Goal: Check status: Check status

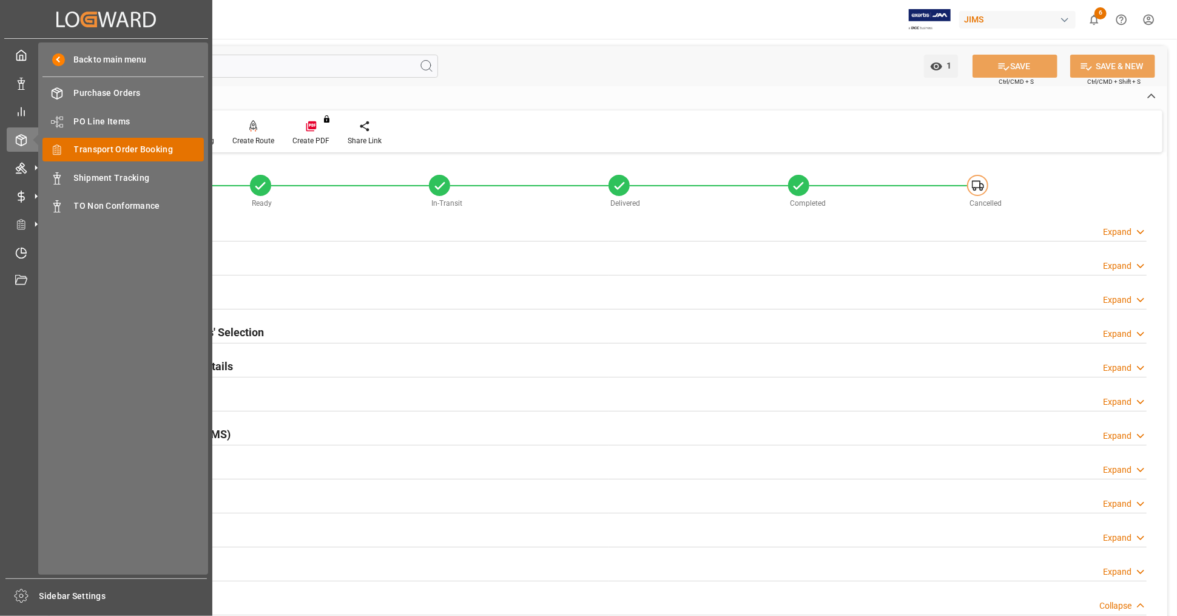
click at [146, 147] on span "Transport Order Booking" at bounding box center [139, 149] width 130 height 13
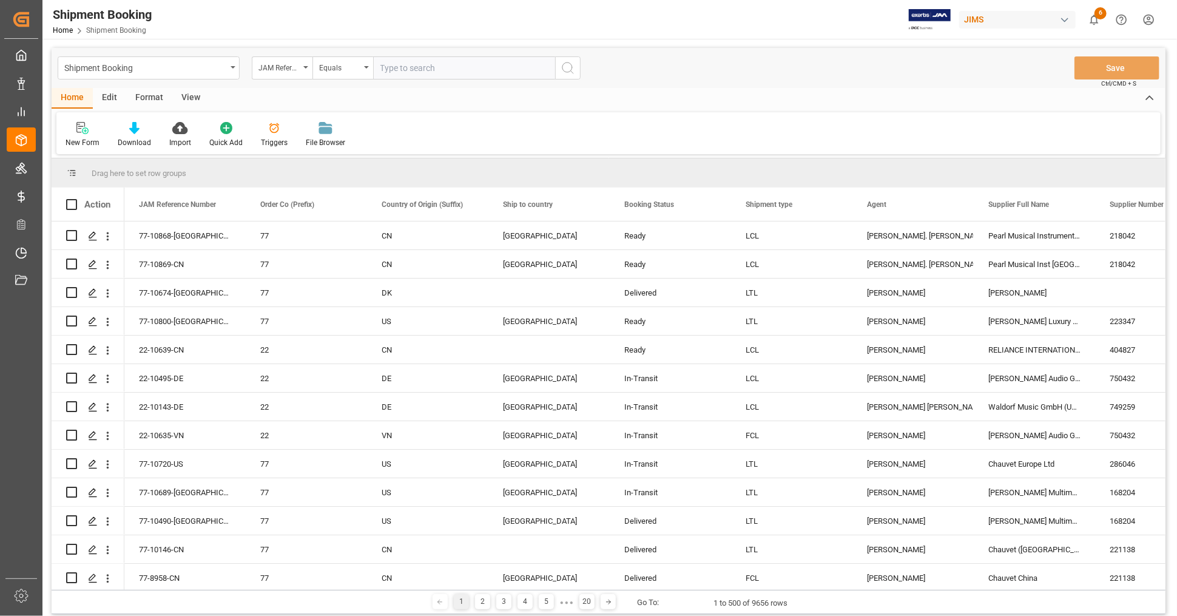
drag, startPoint x: 403, startPoint y: 69, endPoint x: 438, endPoint y: 70, distance: 35.2
click at [403, 69] on input "text" at bounding box center [464, 67] width 182 height 23
paste input "77-10607-US"
type input "77-10607-US"
click at [562, 63] on icon "search button" at bounding box center [568, 68] width 15 height 15
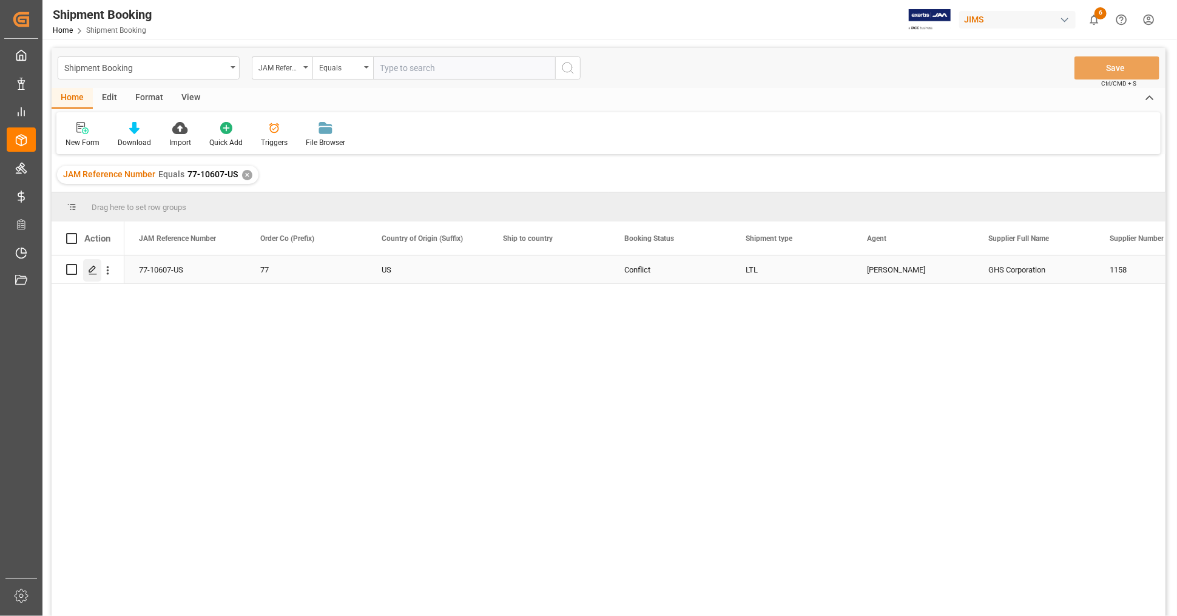
click at [91, 271] on polygon "Press SPACE to select this row." at bounding box center [92, 269] width 6 height 6
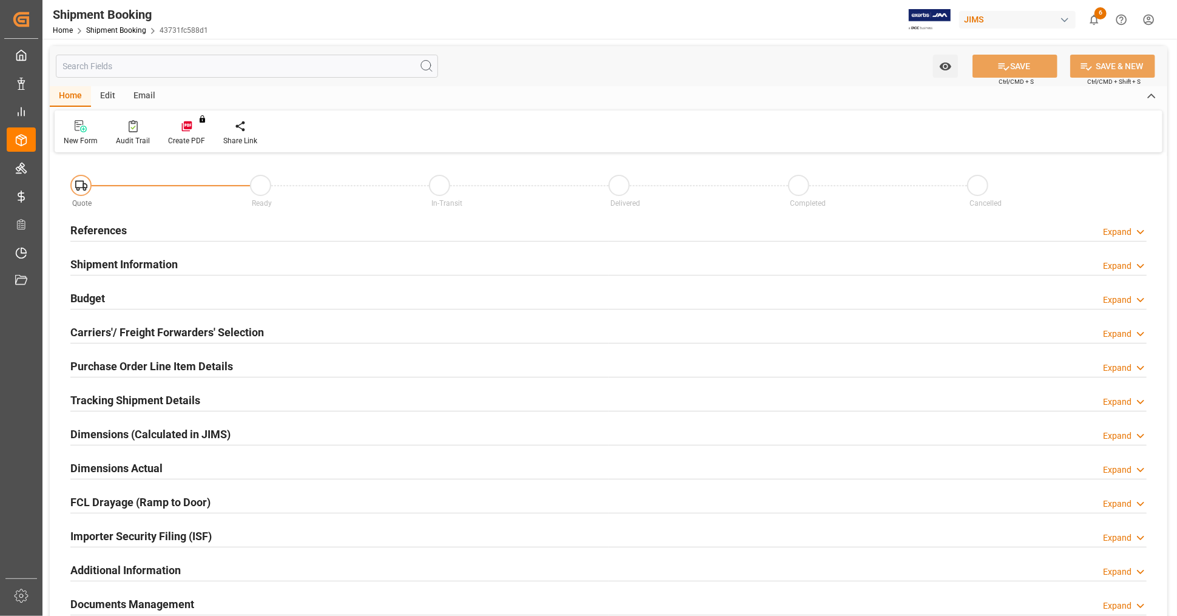
type input "0"
type input "672.0723"
type input "525"
type input "16265.6064"
click at [114, 293] on div "Budget Expand" at bounding box center [608, 297] width 1076 height 23
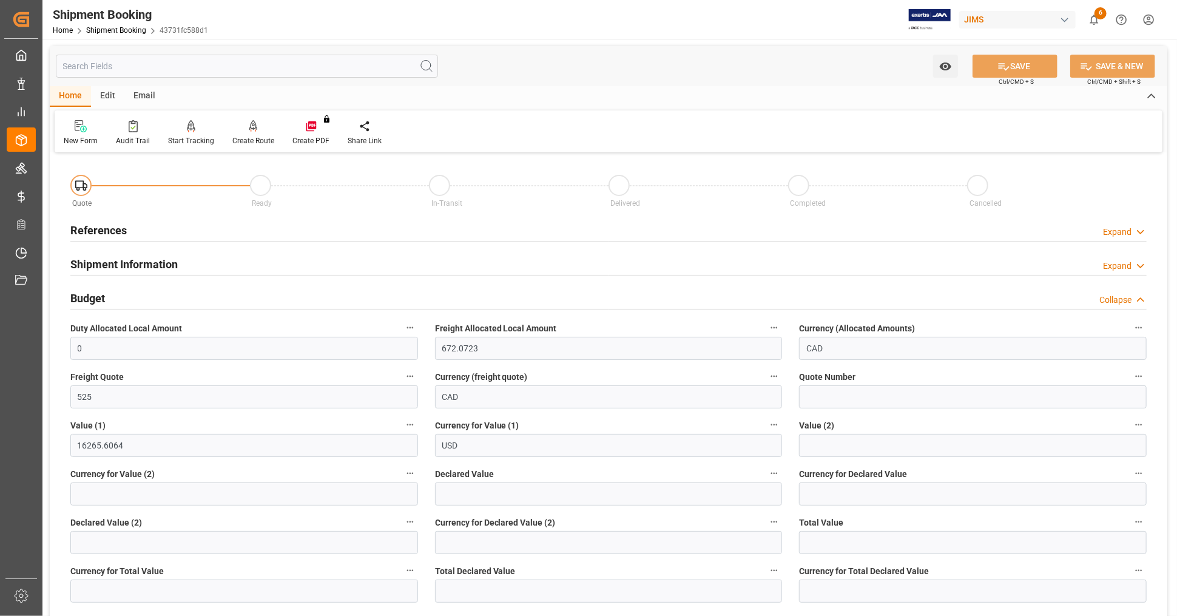
click at [117, 300] on div "Budget Collapse" at bounding box center [608, 297] width 1076 height 23
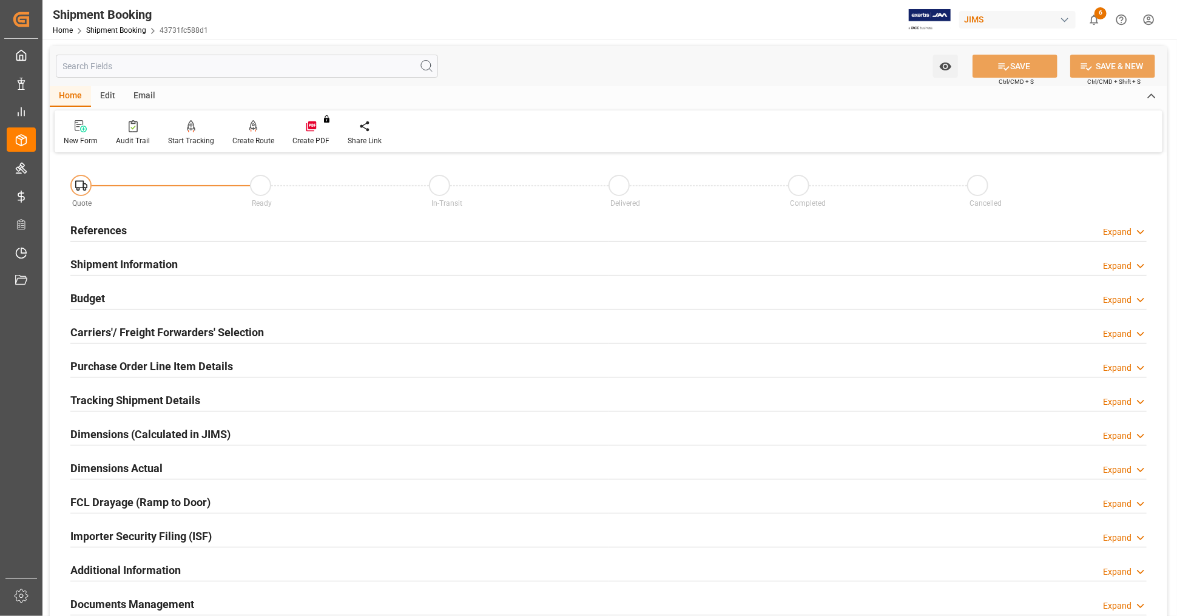
click at [117, 300] on div "Budget Expand" at bounding box center [608, 297] width 1076 height 23
